Goal: Information Seeking & Learning: Learn about a topic

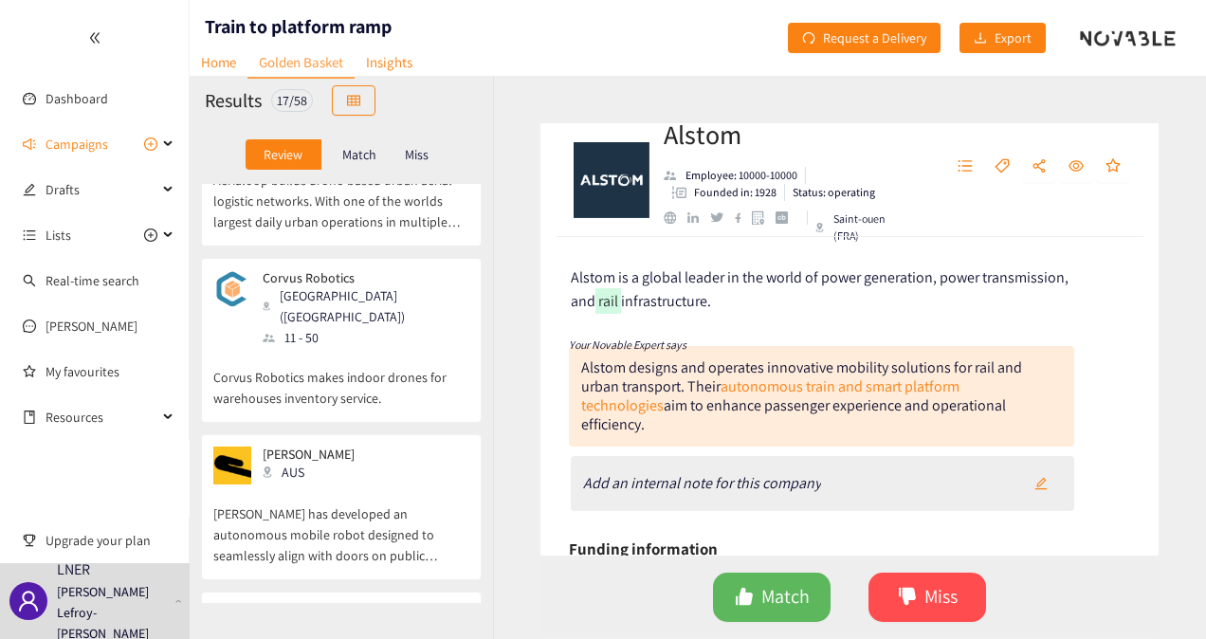
scroll to position [2465, 0]
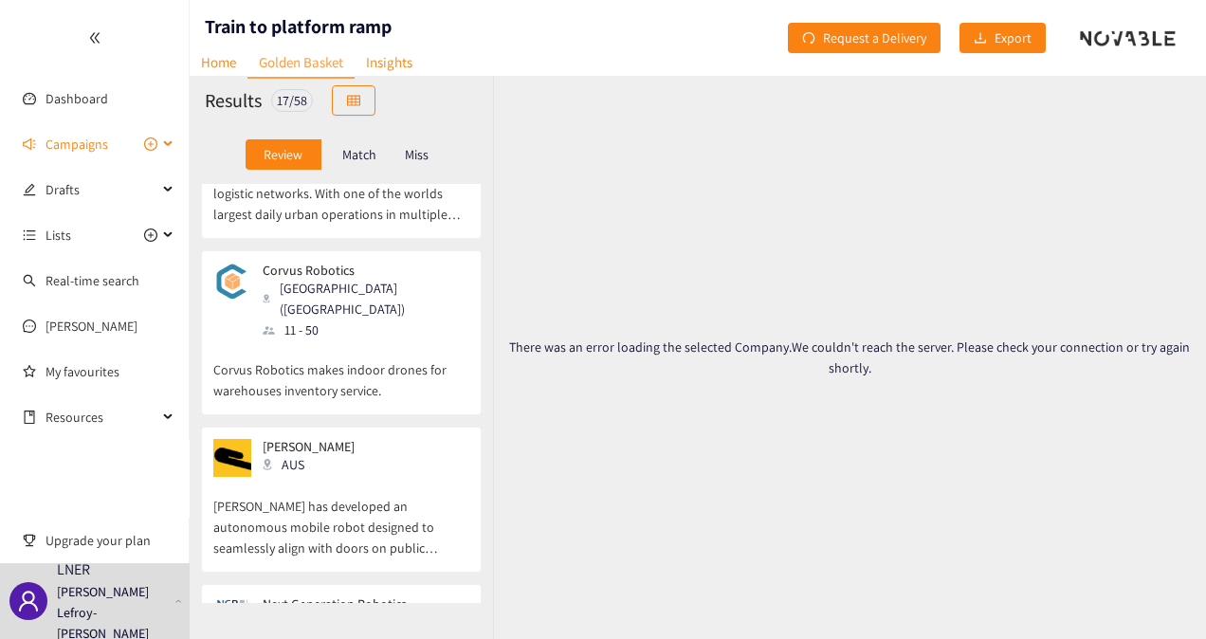
click at [169, 144] on icon at bounding box center [169, 144] width 9 height 0
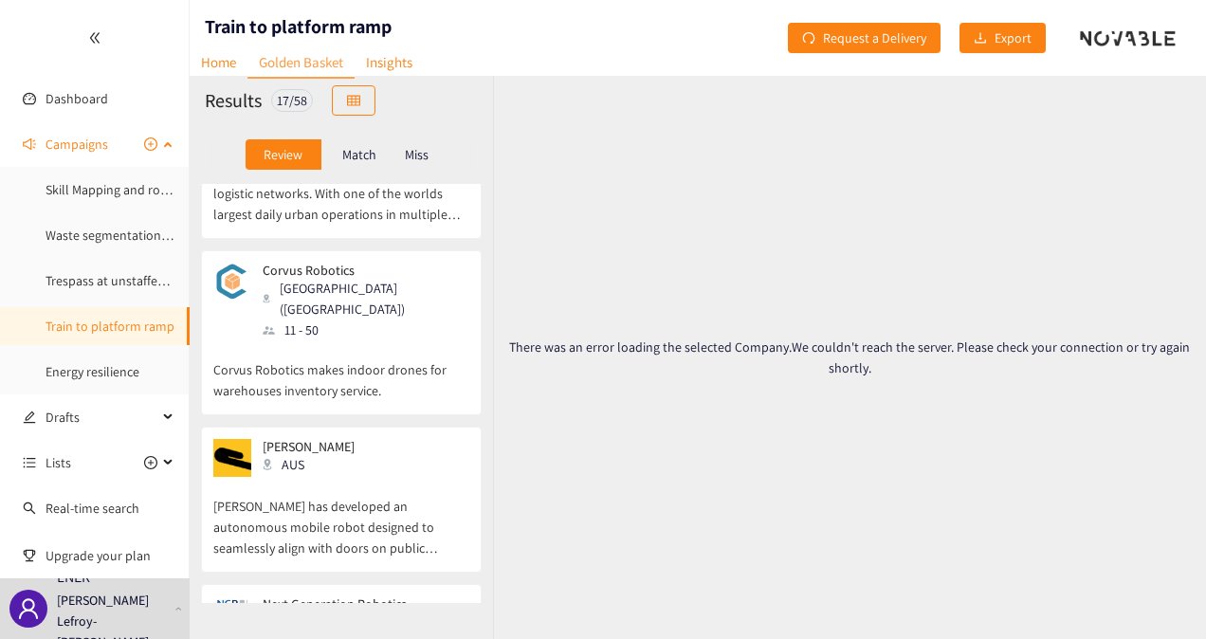
click at [100, 318] on link "Train to platform ramp" at bounding box center [110, 326] width 129 height 17
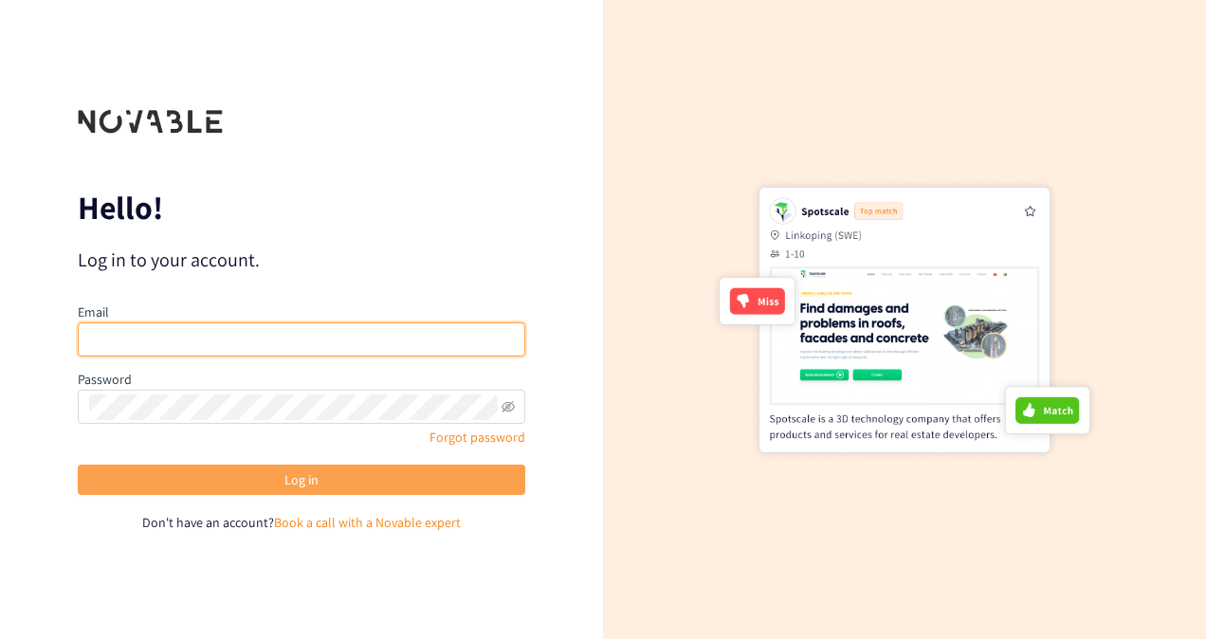
type input "christine.lefroy-owen@northernrailway.co.uk"
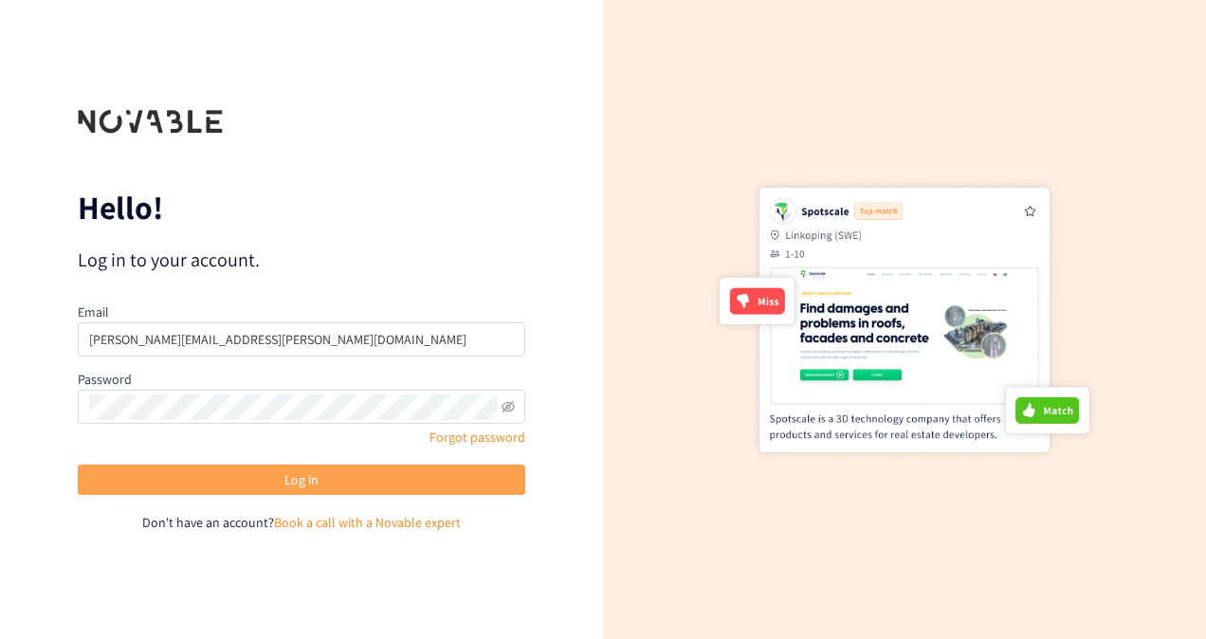
click at [286, 469] on span "Log in" at bounding box center [301, 479] width 34 height 21
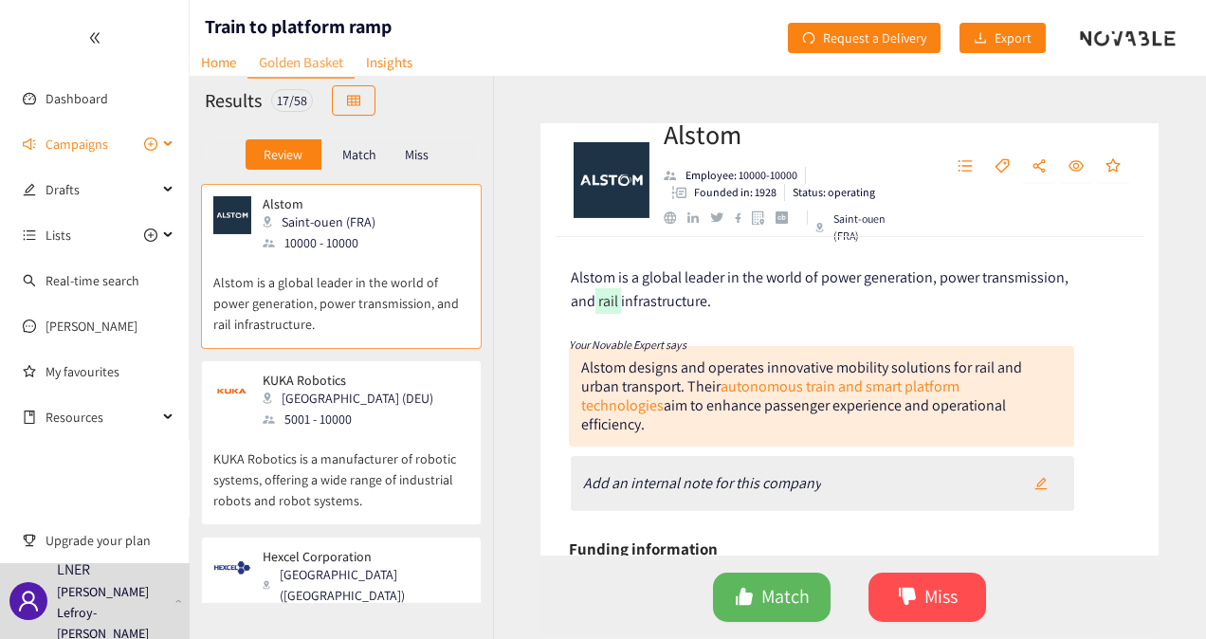
click at [172, 137] on div "Campaigns" at bounding box center [95, 144] width 190 height 38
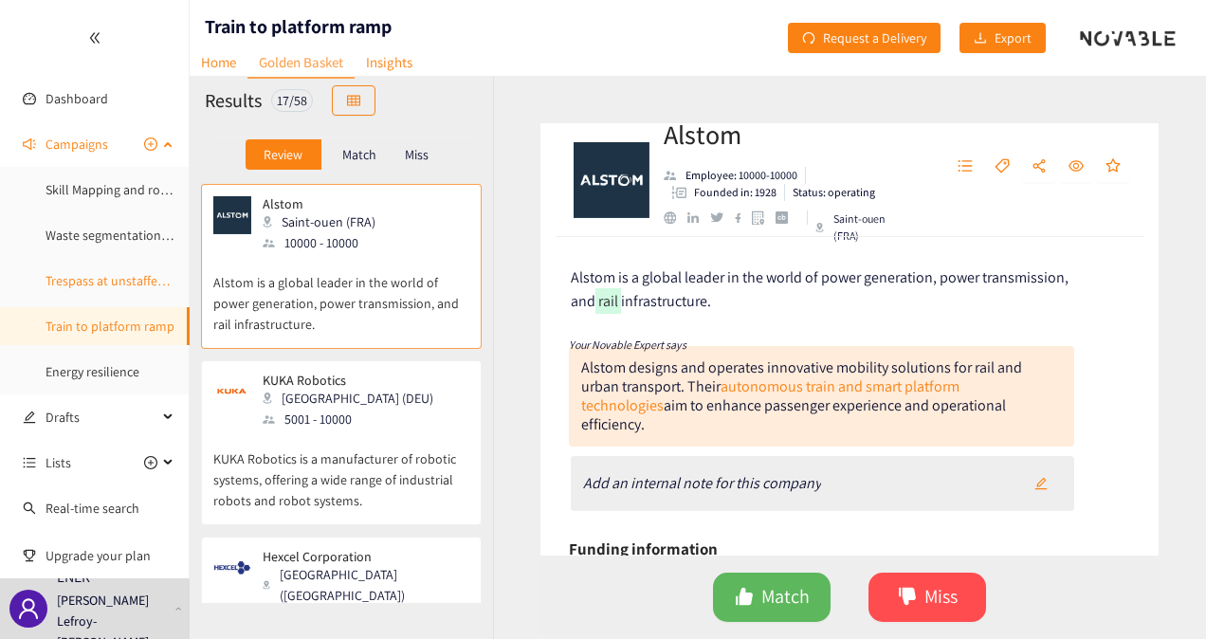
click at [120, 289] on link "Trespass at unstaffed stations" at bounding box center [130, 280] width 168 height 17
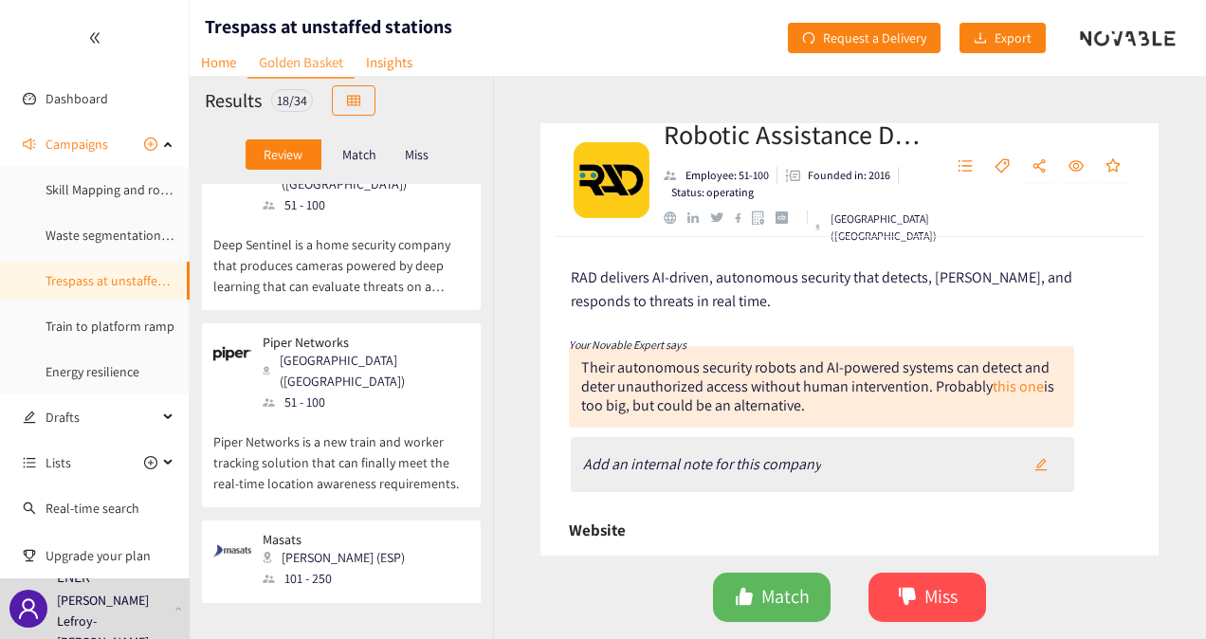
scroll to position [442, 0]
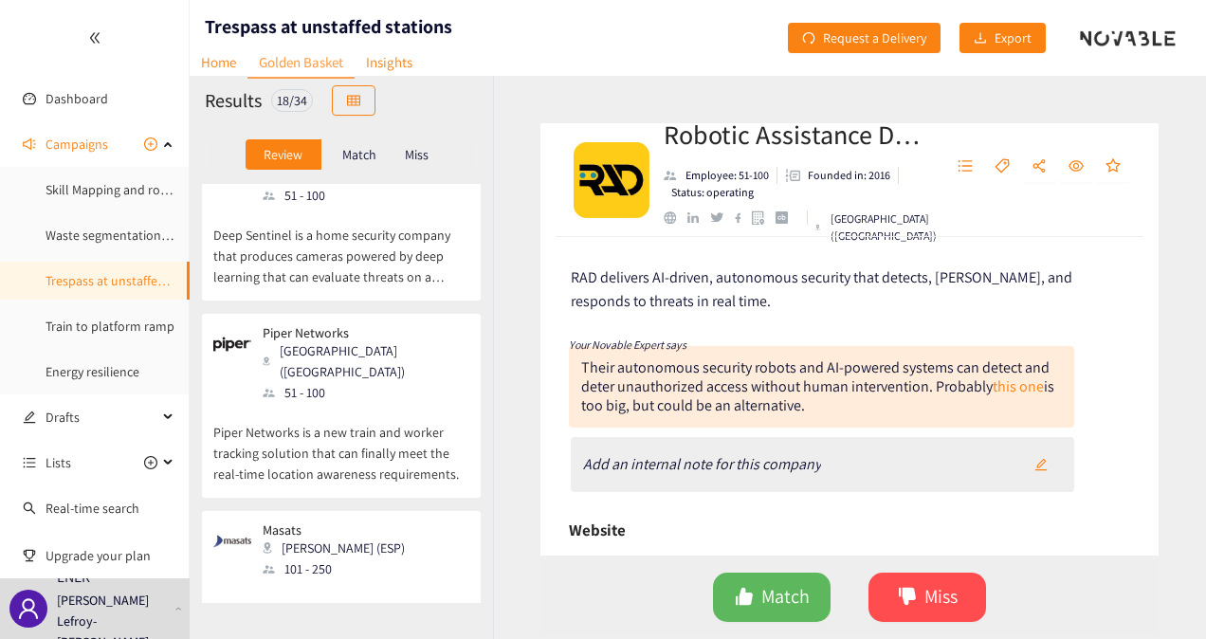
click at [370, 403] on p "Piper Networks is a new train and worker tracking solution that can finally mee…" at bounding box center [341, 444] width 256 height 82
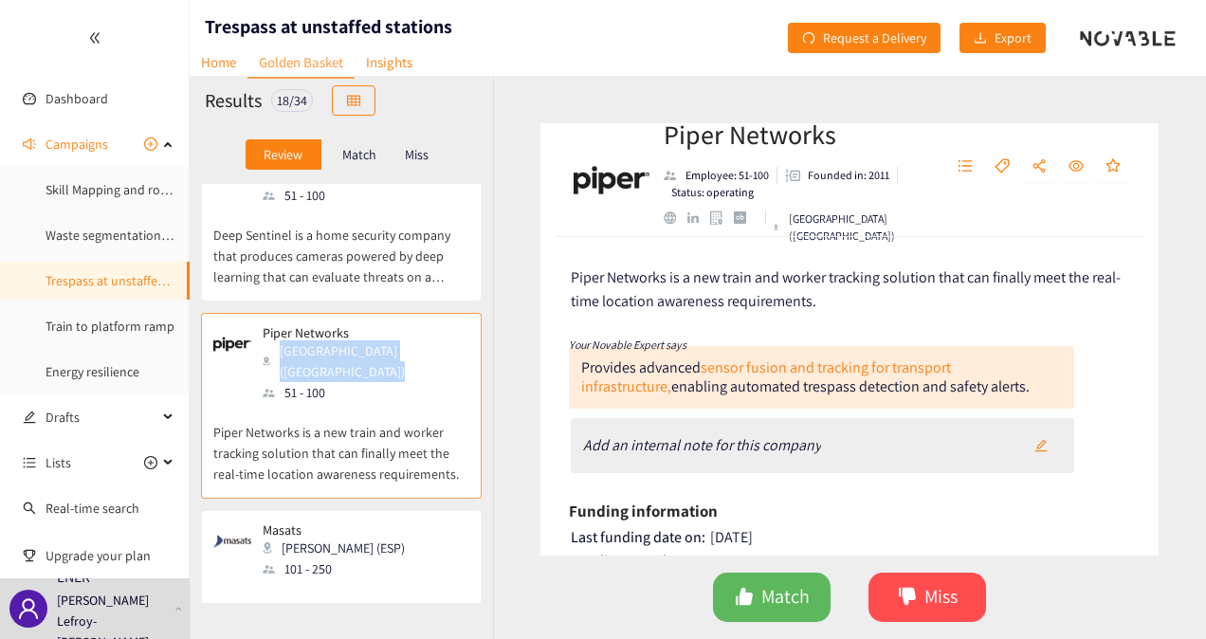
drag, startPoint x: 484, startPoint y: 269, endPoint x: 491, endPoint y: 301, distance: 32.9
click at [491, 301] on div "Robotic Assistance Devices Laguna Hills (USA) 51 - 100 RAD delivers AI-driven, …" at bounding box center [341, 393] width 303 height 419
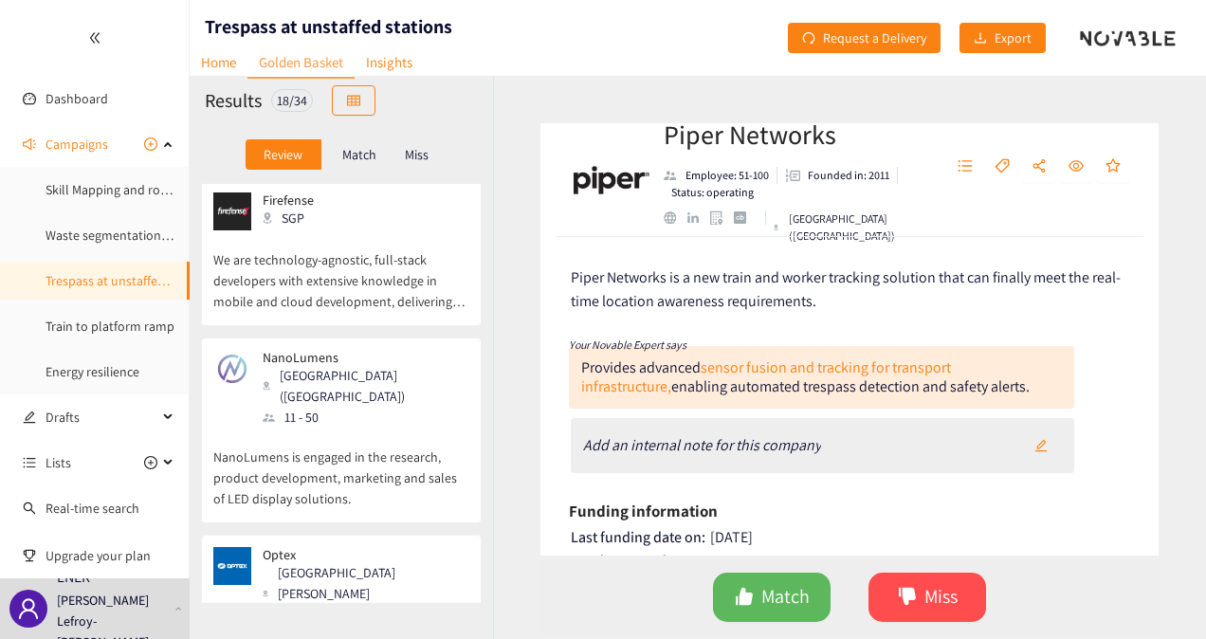
scroll to position [2601, 0]
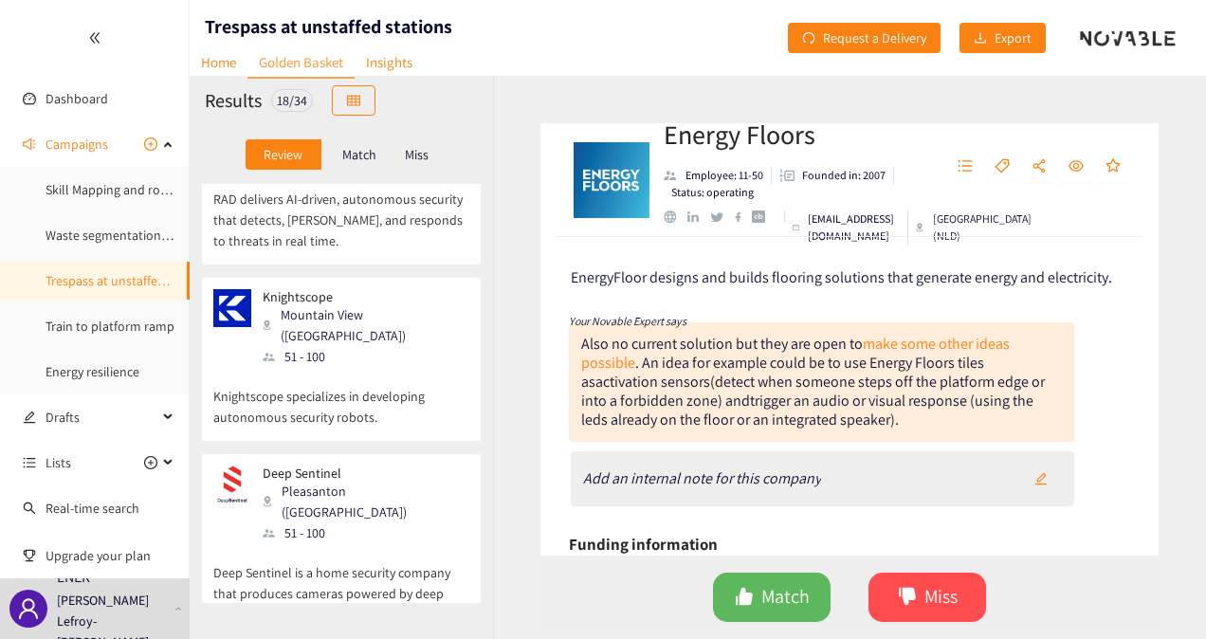
scroll to position [95, 0]
